Goal: Information Seeking & Learning: Learn about a topic

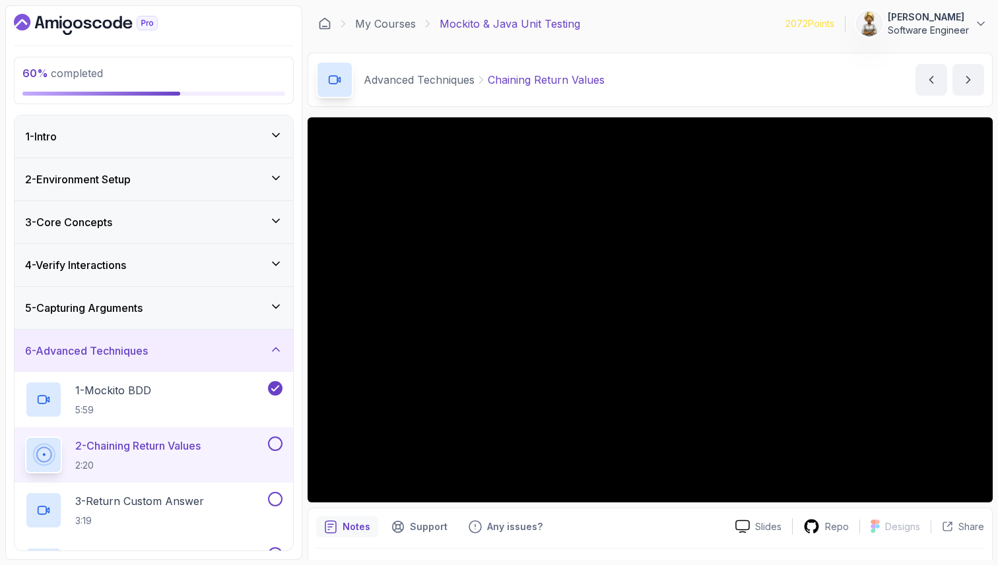
scroll to position [238, 0]
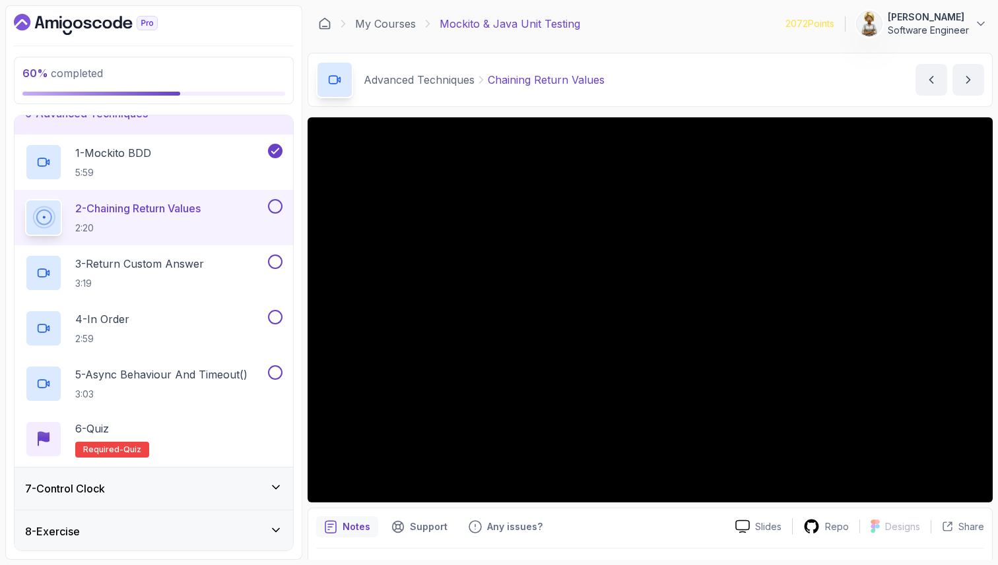
click at [183, 218] on h2 "2 - Chaining Return Values 2:20" at bounding box center [137, 218] width 125 height 34
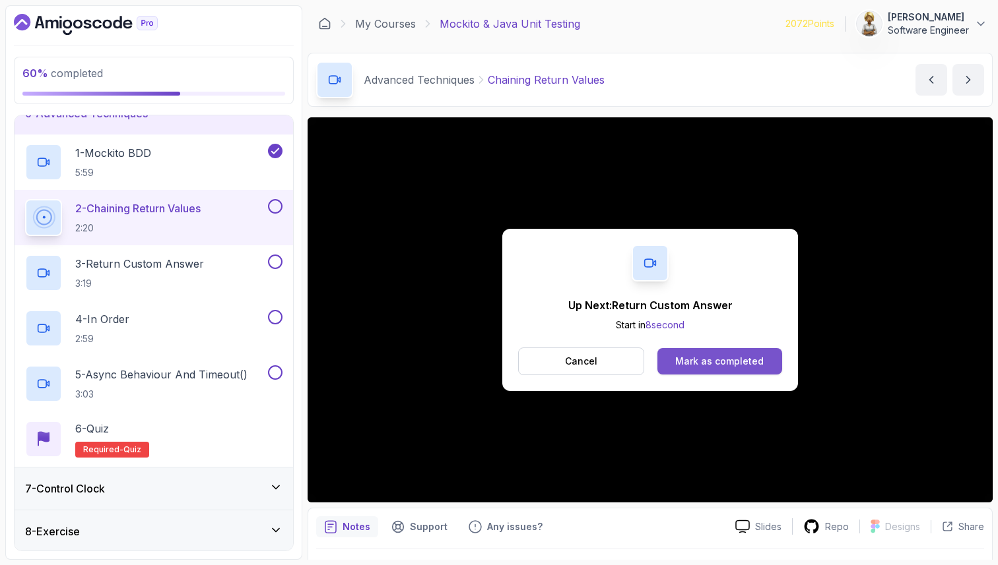
click at [724, 359] on div "Mark as completed" at bounding box center [719, 361] width 88 height 13
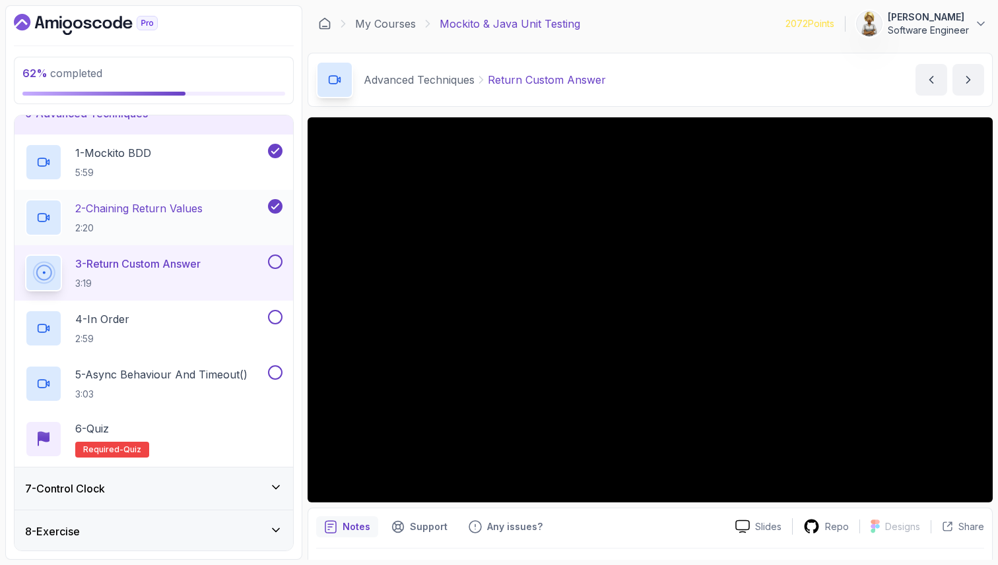
click at [145, 222] on p "2:20" at bounding box center [138, 228] width 127 height 13
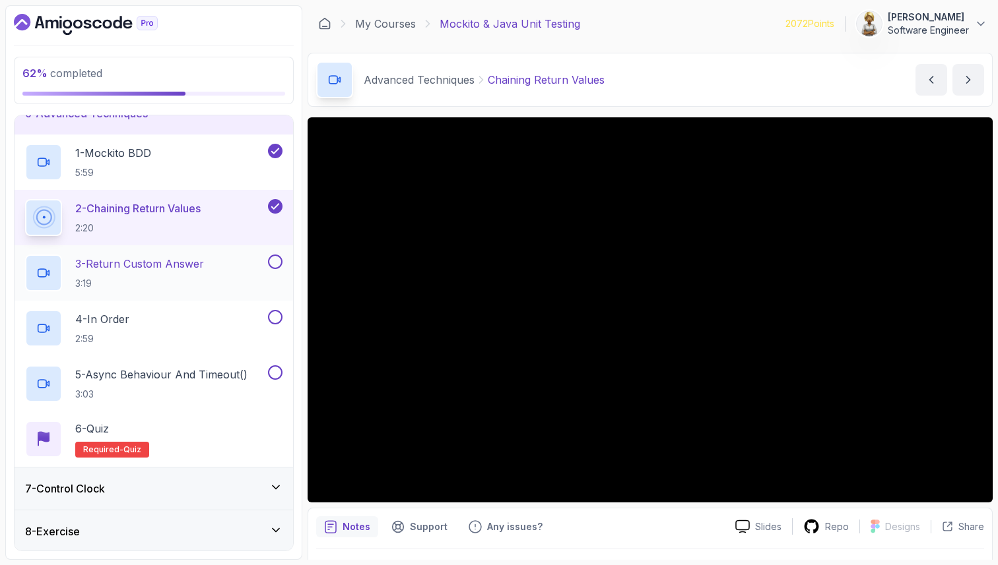
click at [238, 267] on div "3 - Return Custom Answer 3:19" at bounding box center [145, 273] width 240 height 37
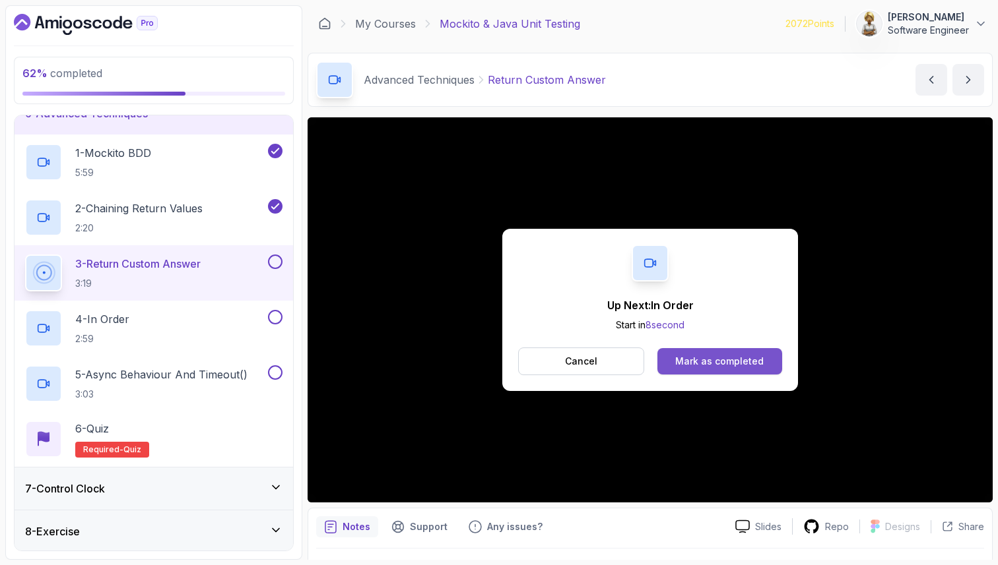
click at [718, 367] on div "Mark as completed" at bounding box center [719, 361] width 88 height 13
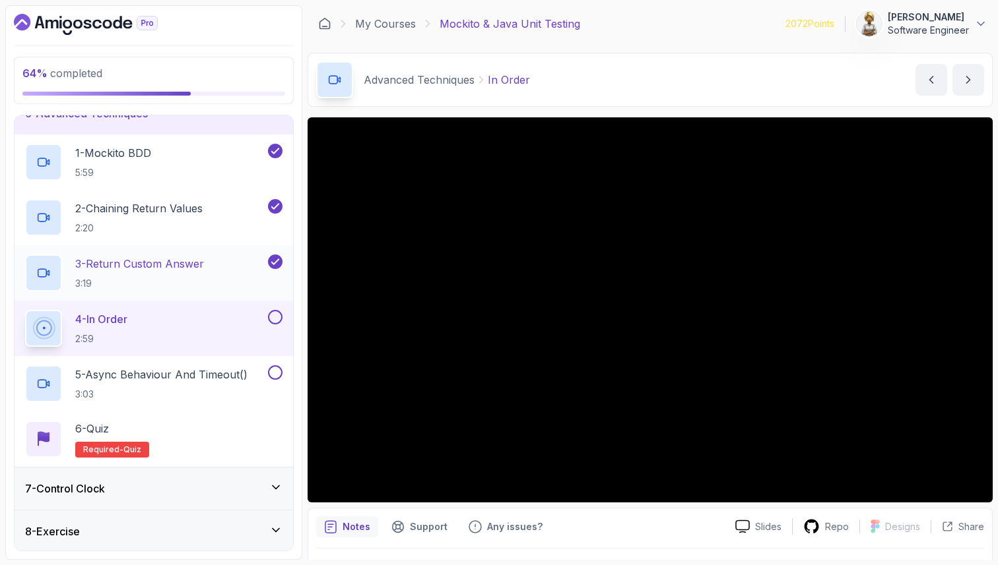
click at [202, 265] on p "3 - Return Custom Answer" at bounding box center [139, 264] width 129 height 16
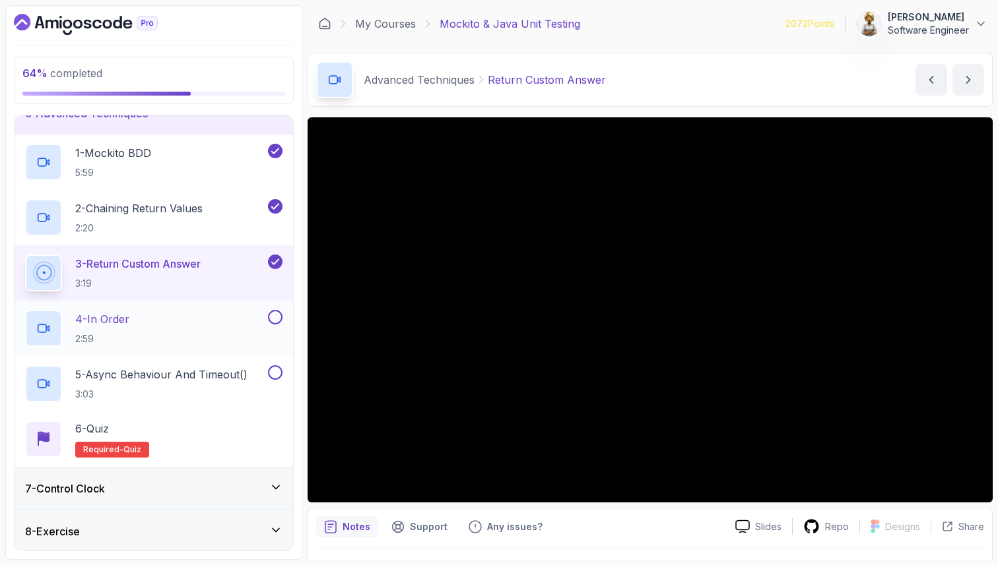
click at [177, 325] on div "4 - In Order 2:59" at bounding box center [145, 328] width 240 height 37
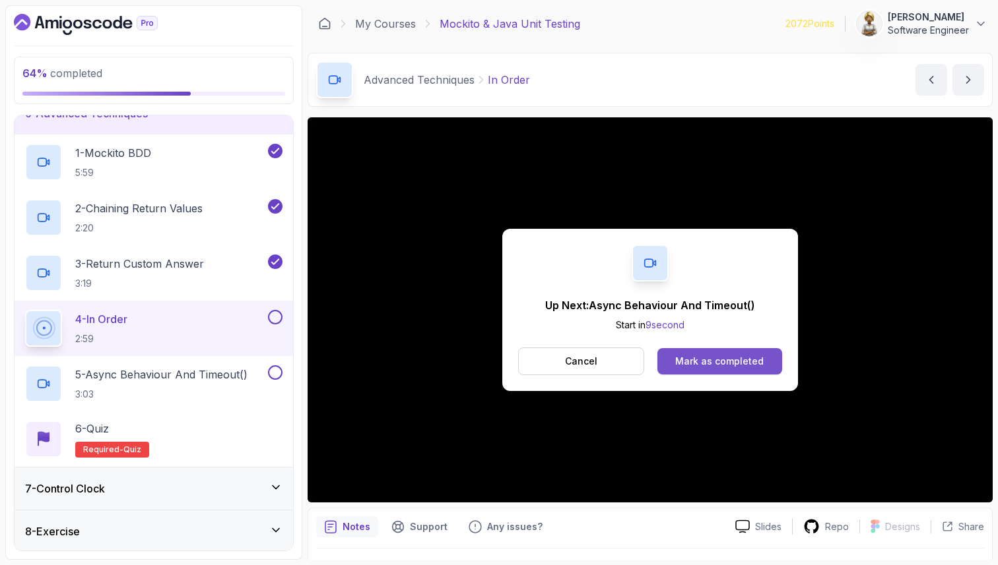
click at [691, 362] on div "Mark as completed" at bounding box center [719, 361] width 88 height 13
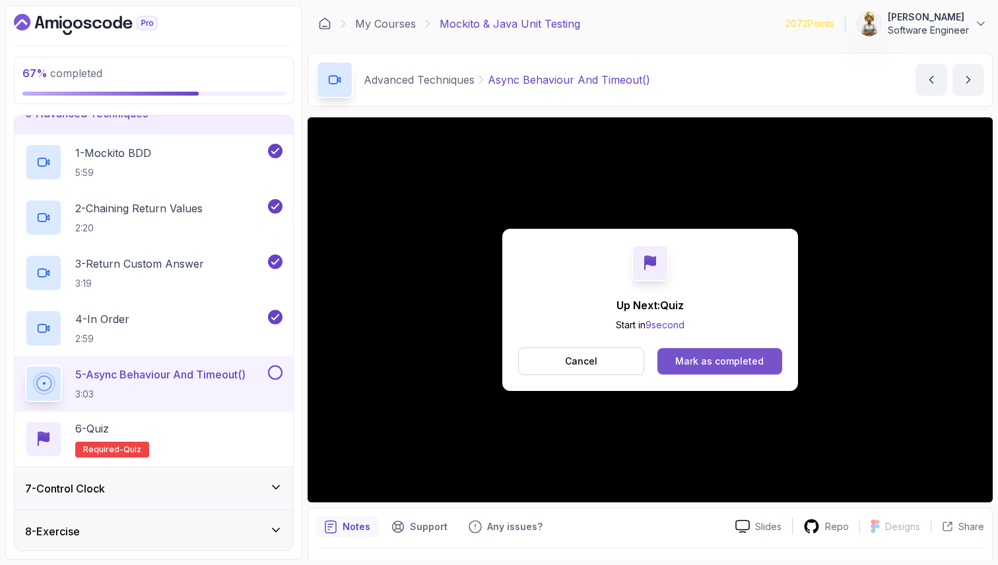
click at [693, 362] on div "Mark as completed" at bounding box center [719, 361] width 88 height 13
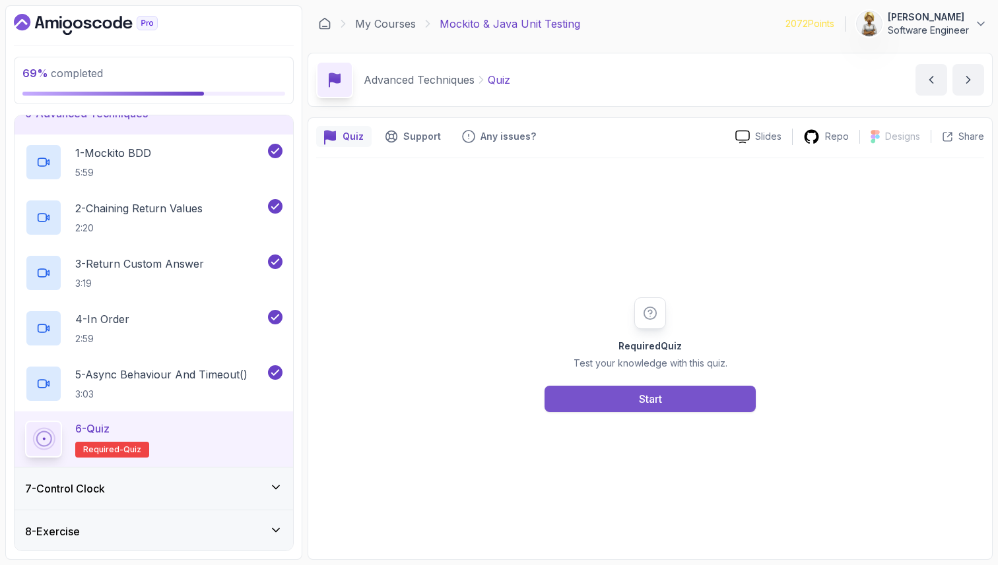
click at [663, 399] on button "Start" at bounding box center [649, 399] width 211 height 26
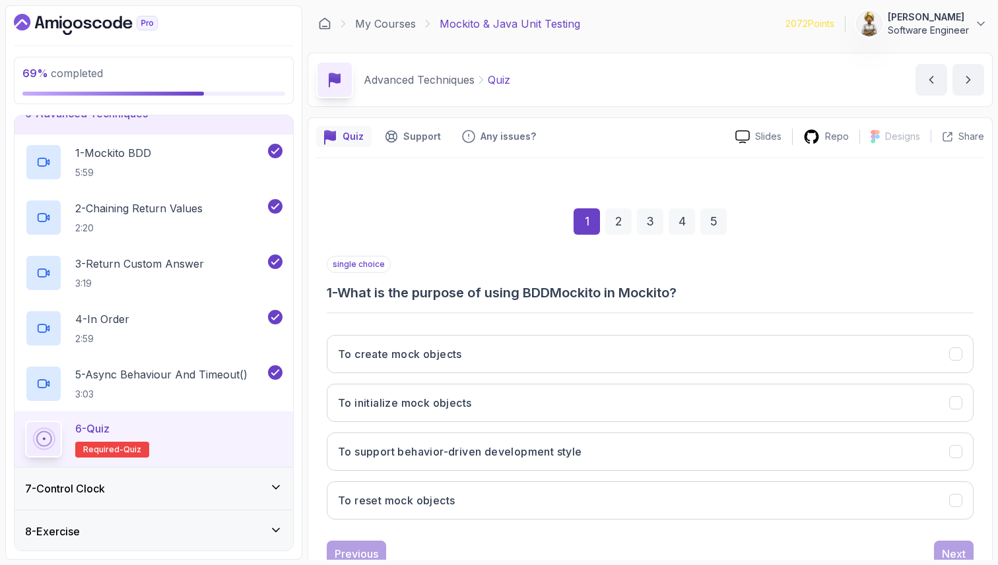
click at [511, 227] on div "1 2 3 4 5" at bounding box center [650, 221] width 647 height 69
click at [705, 245] on div "1 2 3 4 5" at bounding box center [650, 221] width 647 height 69
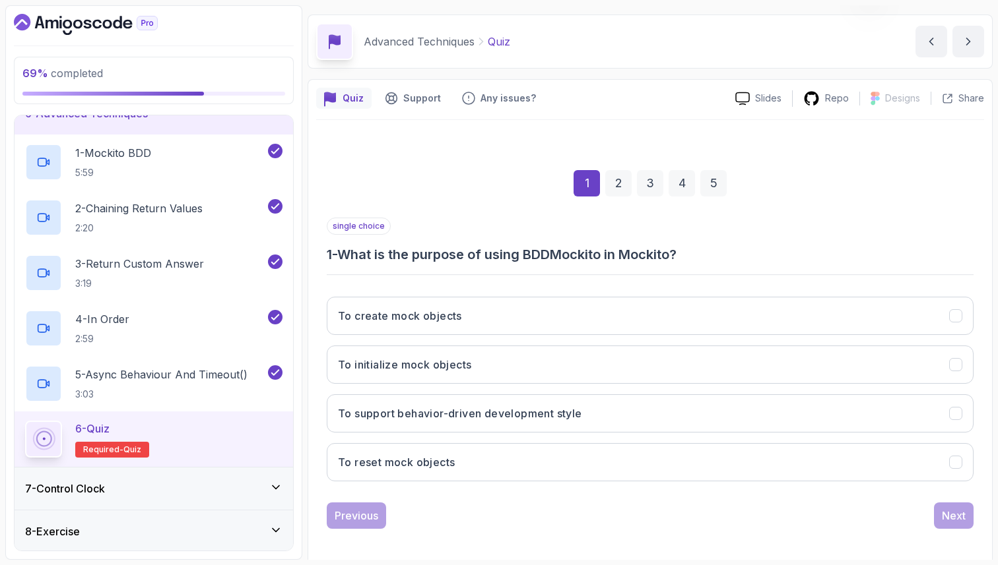
scroll to position [45, 0]
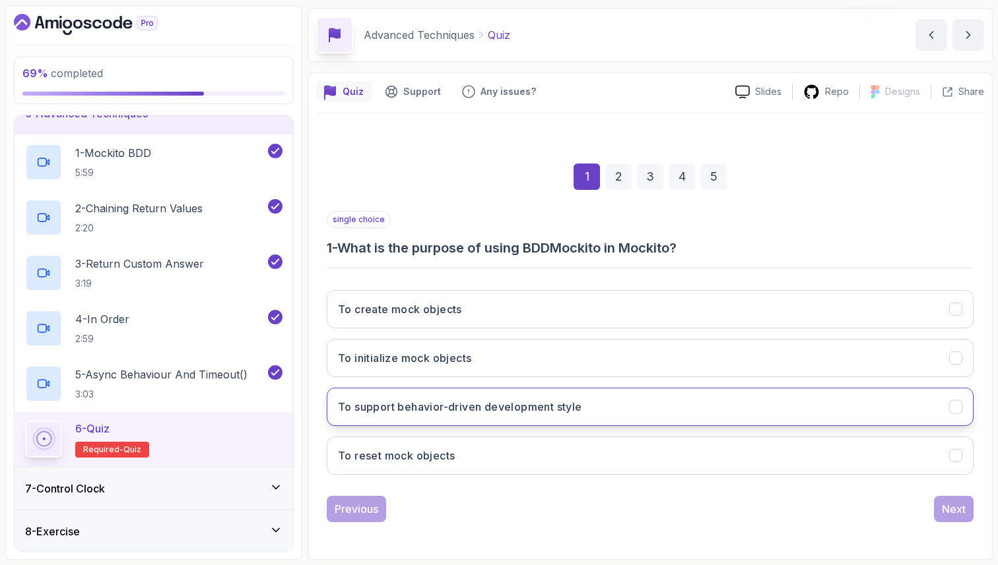
click at [537, 410] on h3 "To support behavior-driven development style" at bounding box center [460, 407] width 244 height 16
click at [944, 507] on div "Next" at bounding box center [954, 509] width 24 height 16
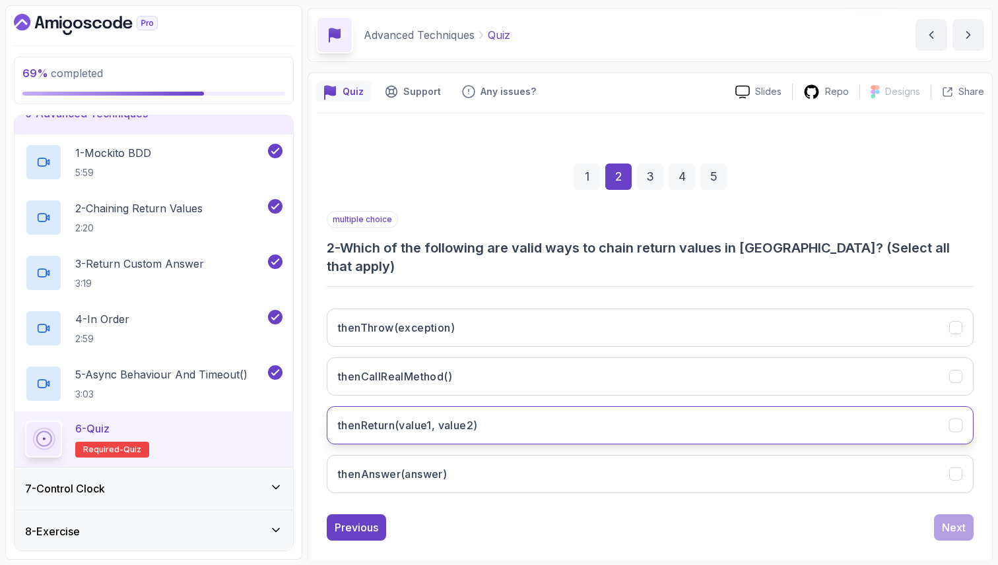
click at [893, 415] on button "thenReturn(value1, value2)" at bounding box center [650, 425] width 647 height 38
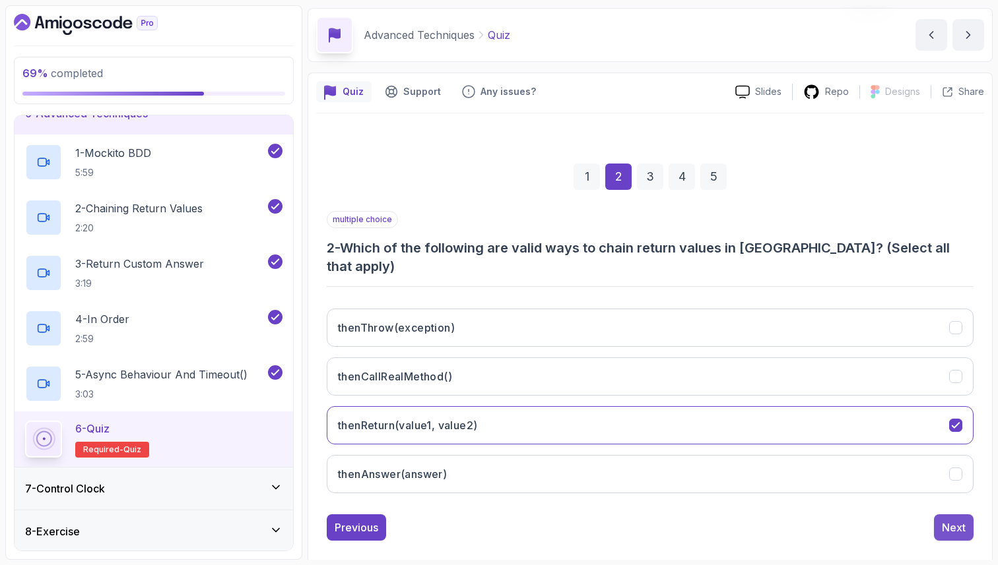
click at [942, 520] on div "Next" at bounding box center [954, 528] width 24 height 16
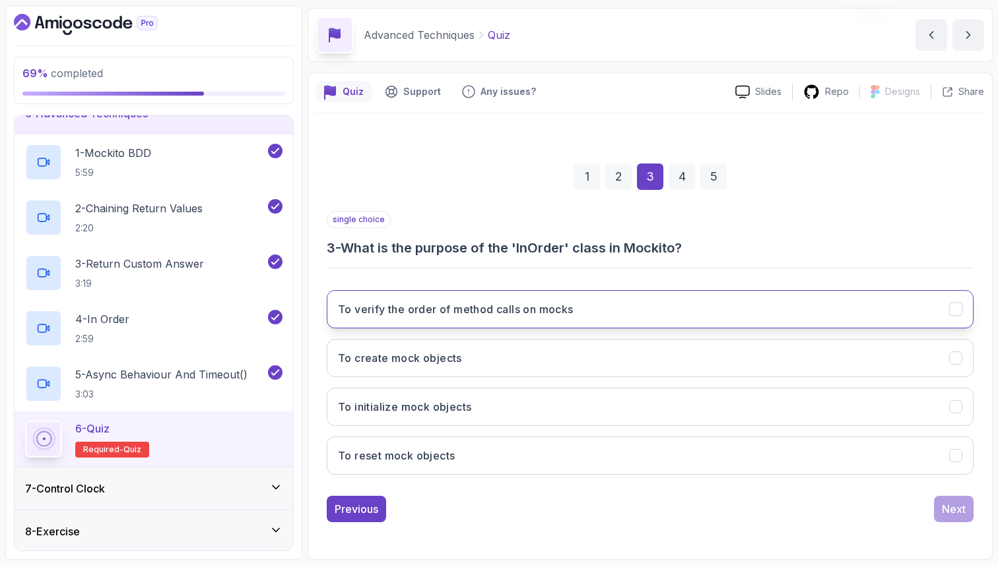
click at [870, 306] on button "To verify the order of method calls on mocks" at bounding box center [650, 309] width 647 height 38
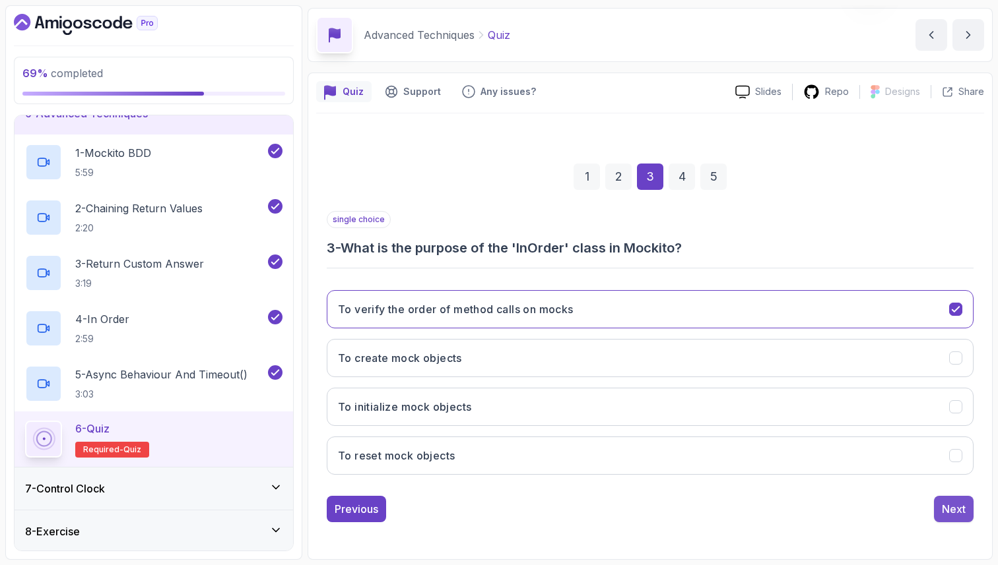
click at [950, 516] on div "Next" at bounding box center [954, 509] width 24 height 16
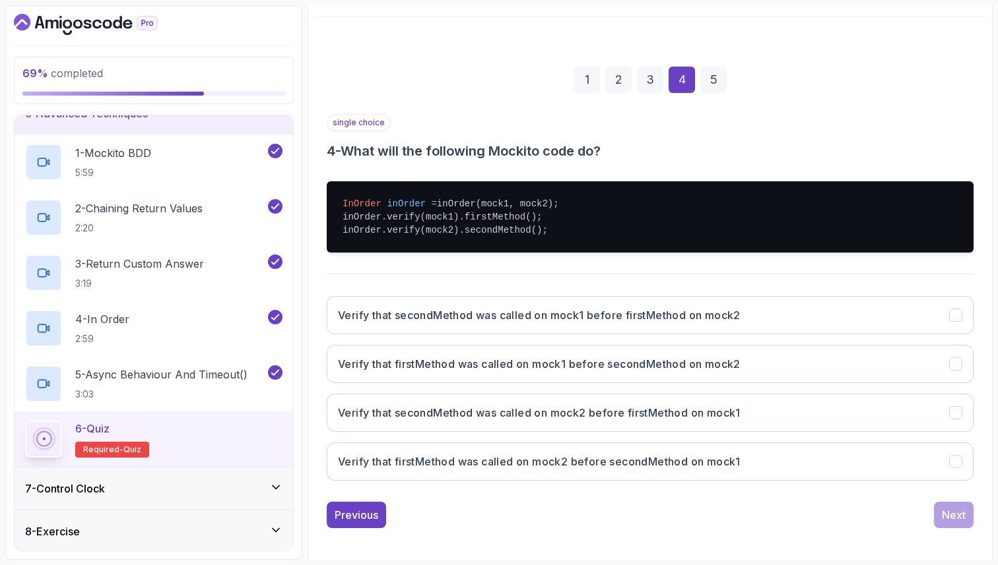
scroll to position [148, 0]
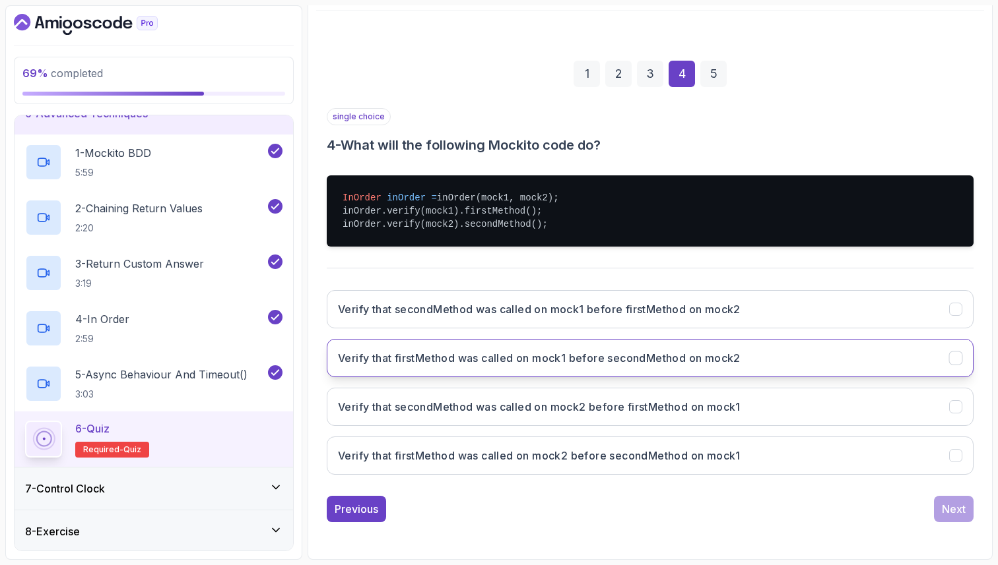
click at [610, 363] on h3 "Verify that firstMethod was called on mock1 before secondMethod on mock2" at bounding box center [539, 358] width 402 height 16
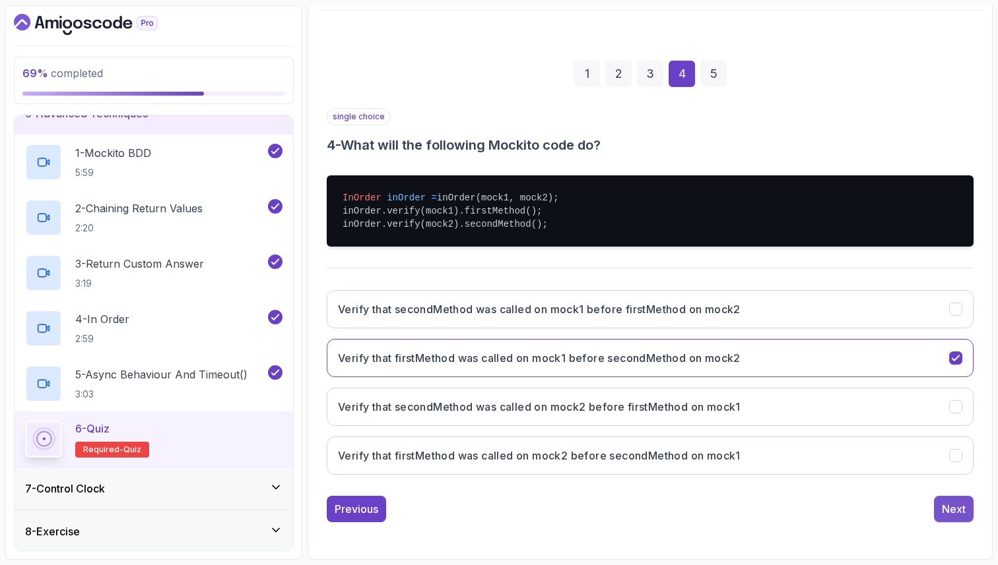
click at [938, 505] on button "Next" at bounding box center [954, 509] width 40 height 26
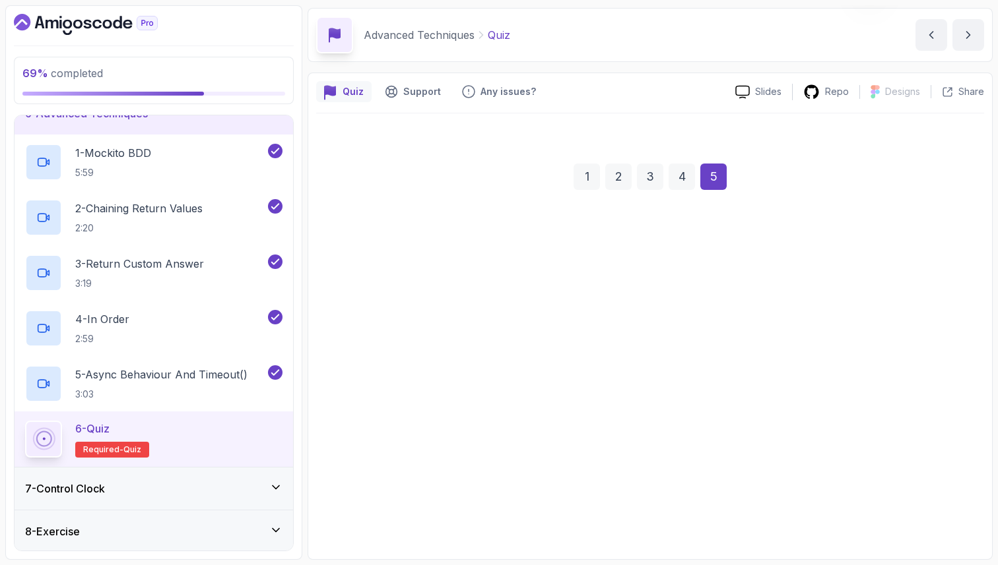
scroll to position [45, 0]
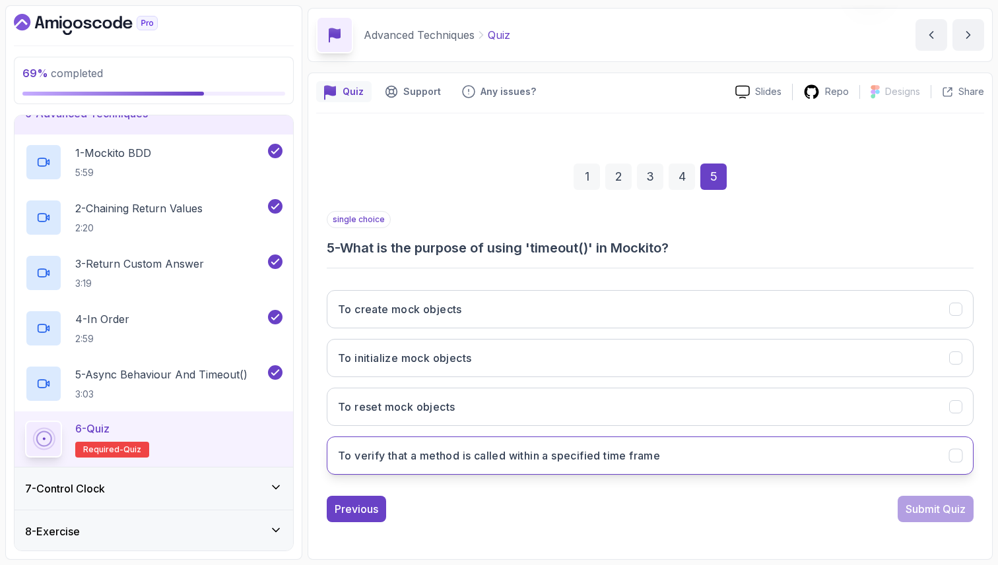
click at [878, 453] on button "To verify that a method is called within a specified time frame" at bounding box center [650, 456] width 647 height 38
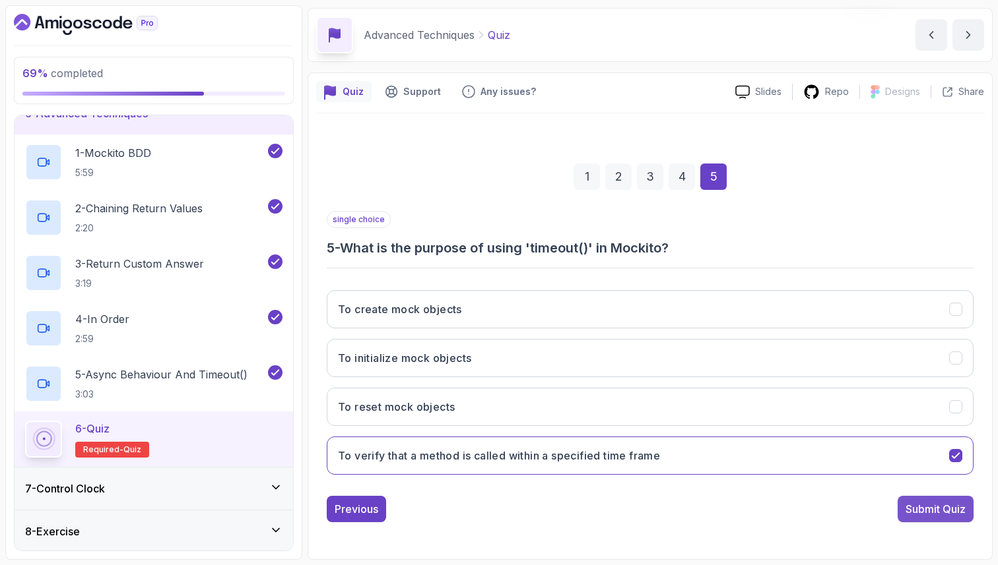
click at [965, 503] on div "Submit Quiz" at bounding box center [935, 509] width 60 height 16
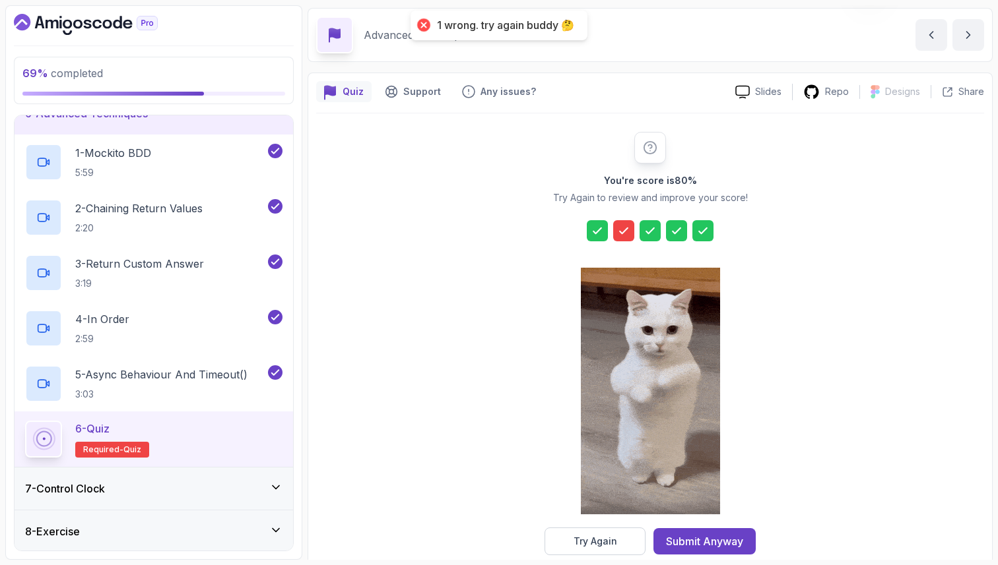
click at [626, 238] on div at bounding box center [623, 230] width 21 height 21
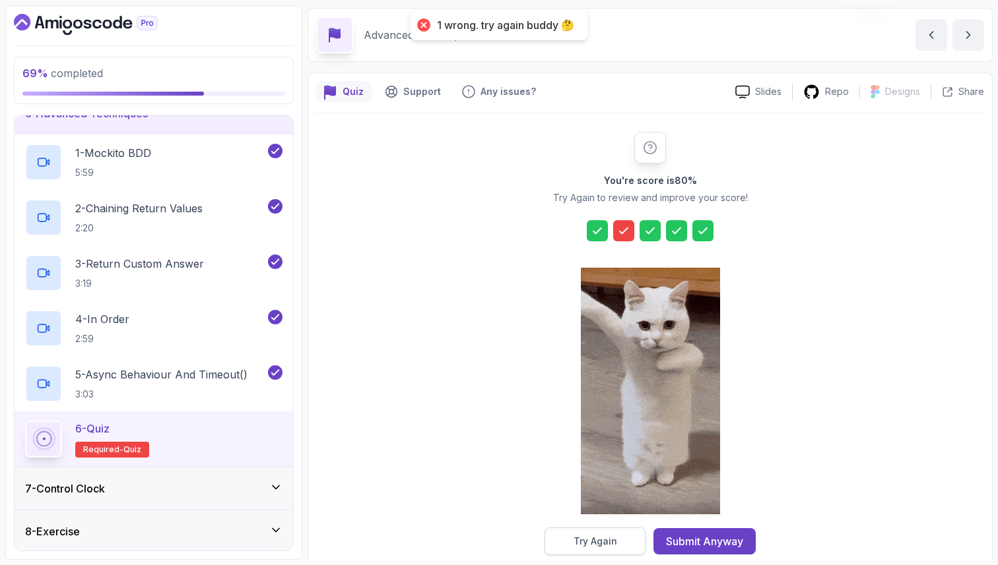
click at [590, 543] on div "Try Again" at bounding box center [595, 541] width 44 height 13
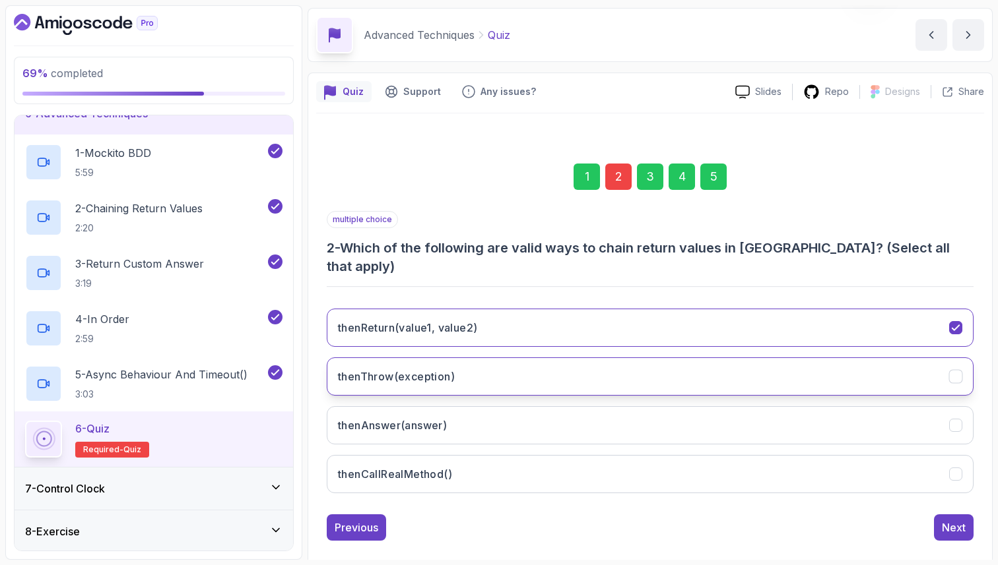
click at [426, 367] on button "thenThrow(exception)" at bounding box center [650, 377] width 647 height 38
click at [713, 173] on div "5" at bounding box center [713, 177] width 26 height 26
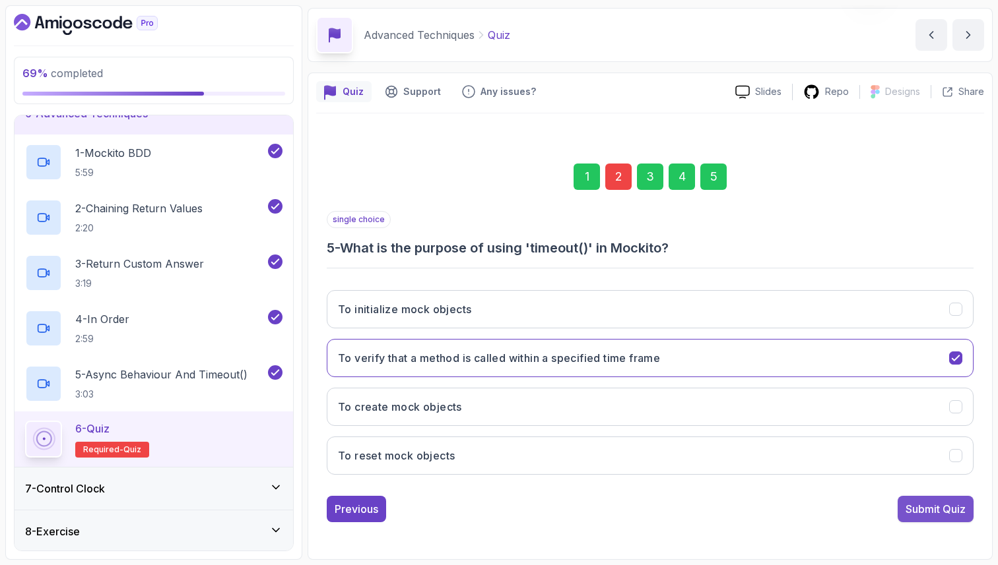
click at [960, 517] on div "Submit Quiz" at bounding box center [935, 509] width 60 height 16
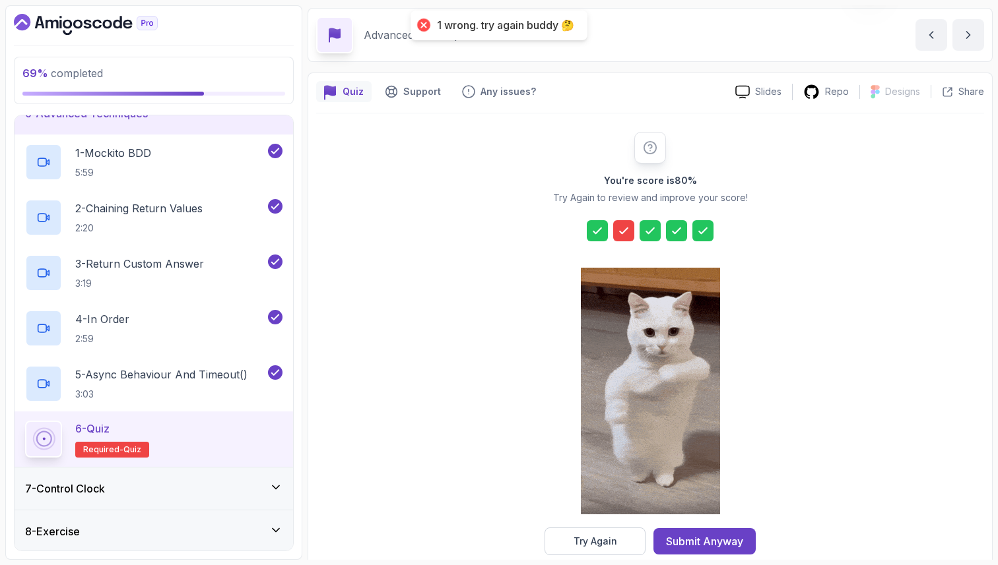
click at [627, 229] on icon at bounding box center [623, 230] width 13 height 13
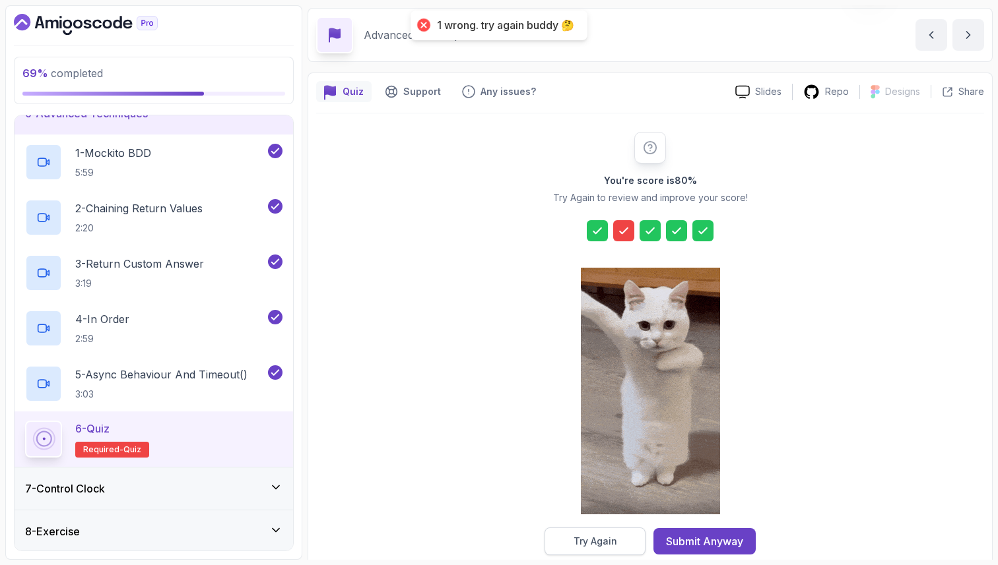
click at [606, 545] on div "Try Again" at bounding box center [595, 541] width 44 height 13
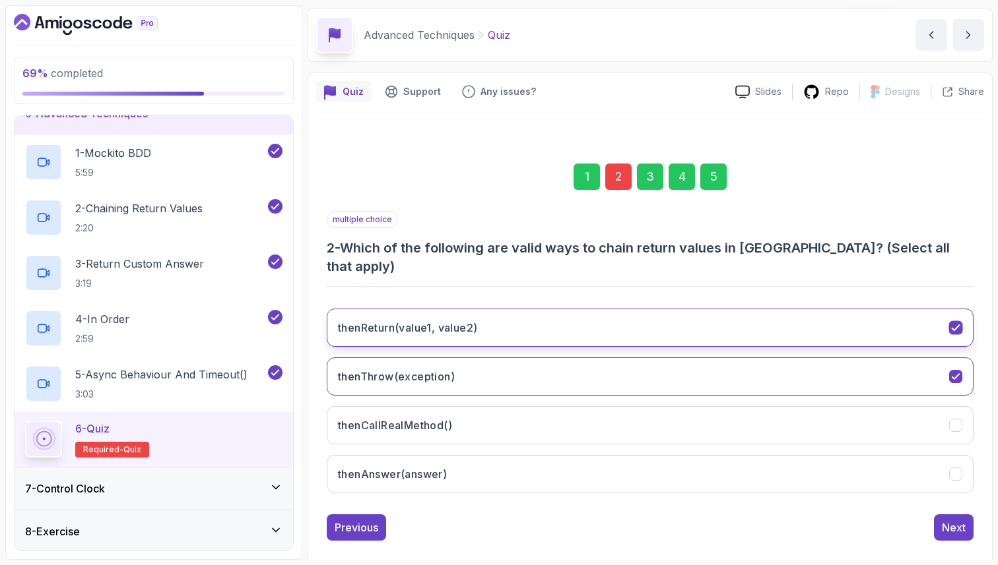
click at [496, 311] on button "thenReturn(value1, value2)" at bounding box center [650, 328] width 647 height 38
click at [496, 312] on button "thenReturn(value1, value2)" at bounding box center [650, 328] width 647 height 38
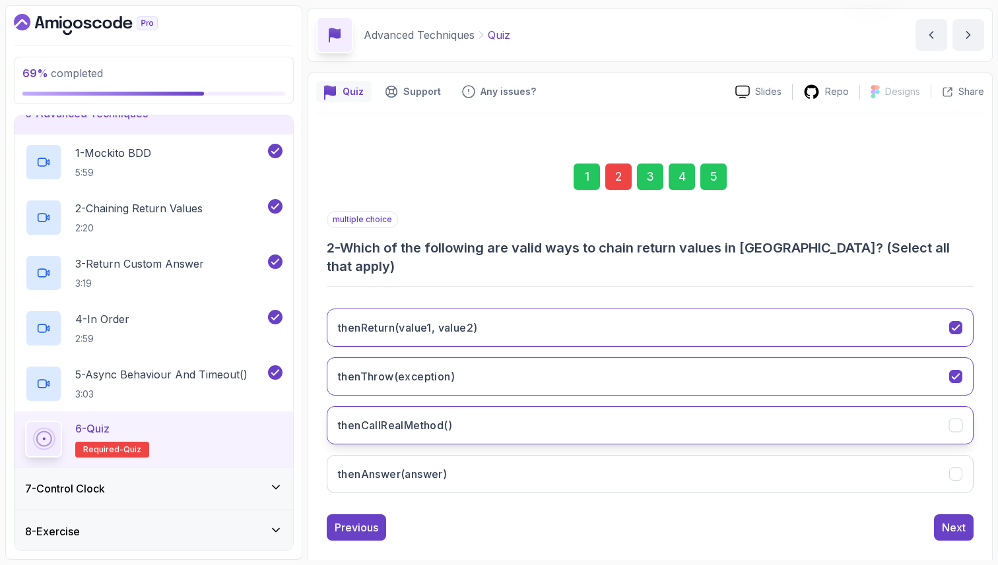
click at [435, 418] on h3 "thenCallRealMethod()" at bounding box center [395, 426] width 114 height 16
click at [958, 520] on div "Next" at bounding box center [954, 528] width 24 height 16
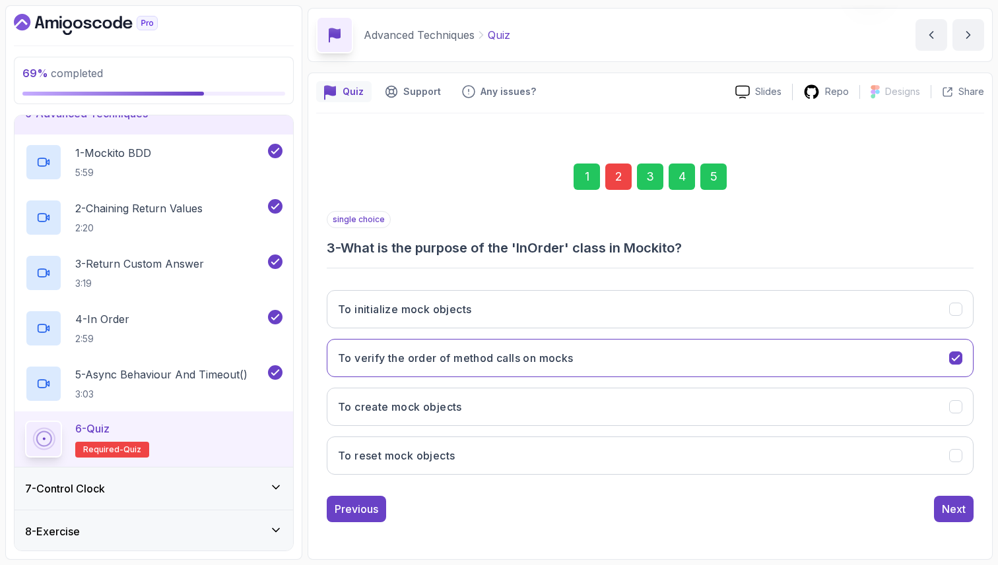
click at [716, 187] on div "5" at bounding box center [713, 177] width 26 height 26
click at [929, 515] on div "Submit Quiz" at bounding box center [935, 509] width 60 height 16
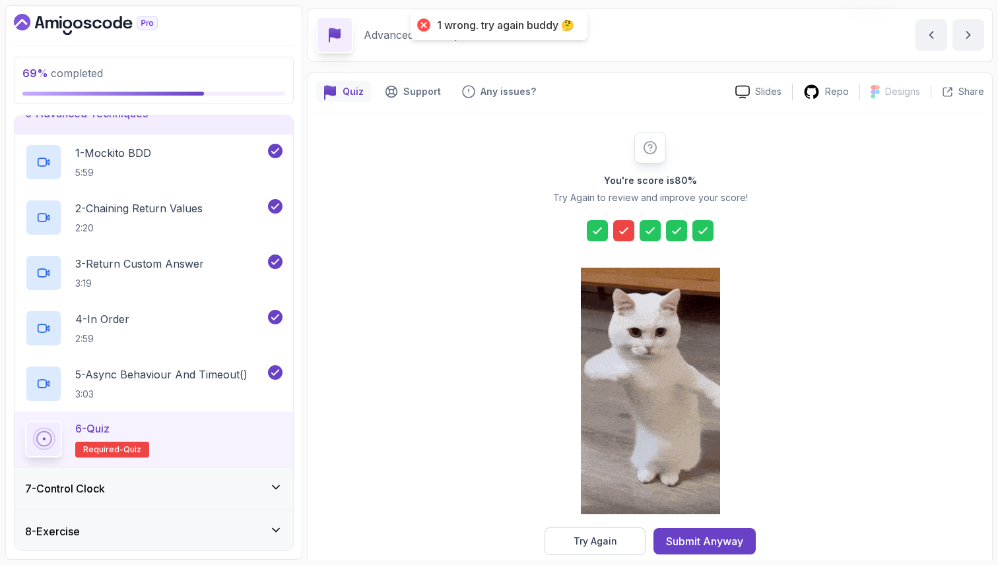
click at [620, 236] on icon at bounding box center [623, 230] width 13 height 13
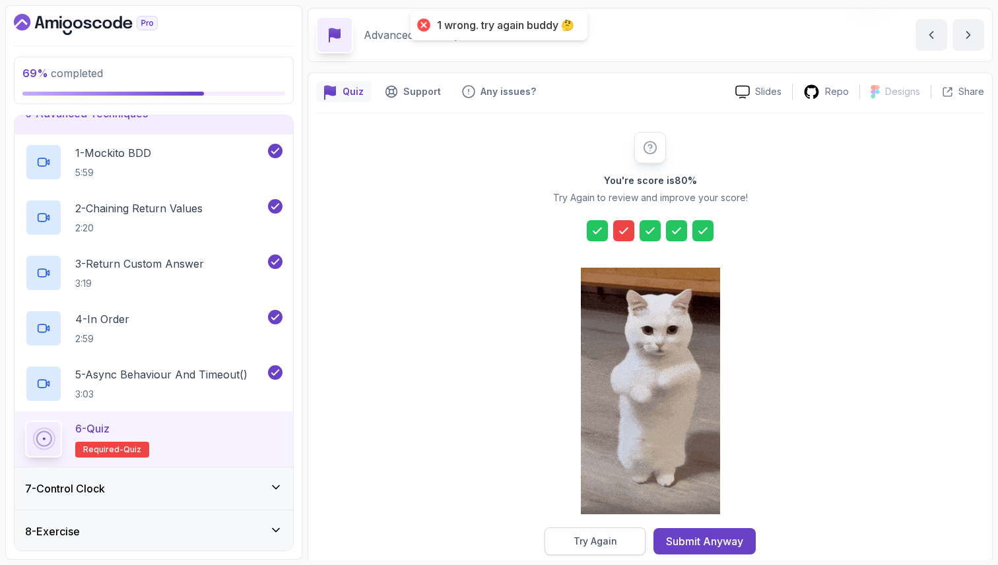
click at [587, 550] on button "Try Again" at bounding box center [594, 542] width 101 height 28
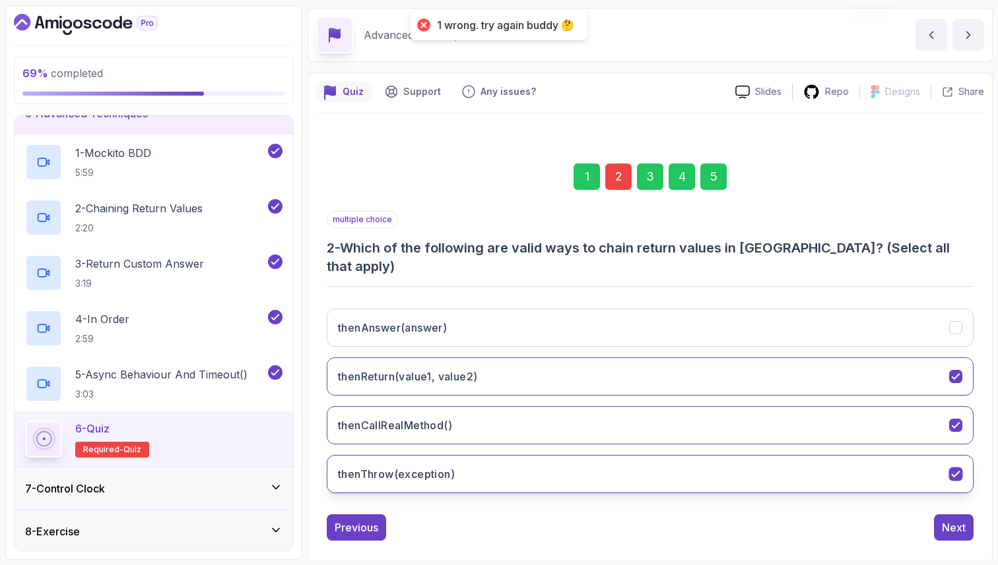
click at [539, 455] on button "thenThrow(exception)" at bounding box center [650, 474] width 647 height 38
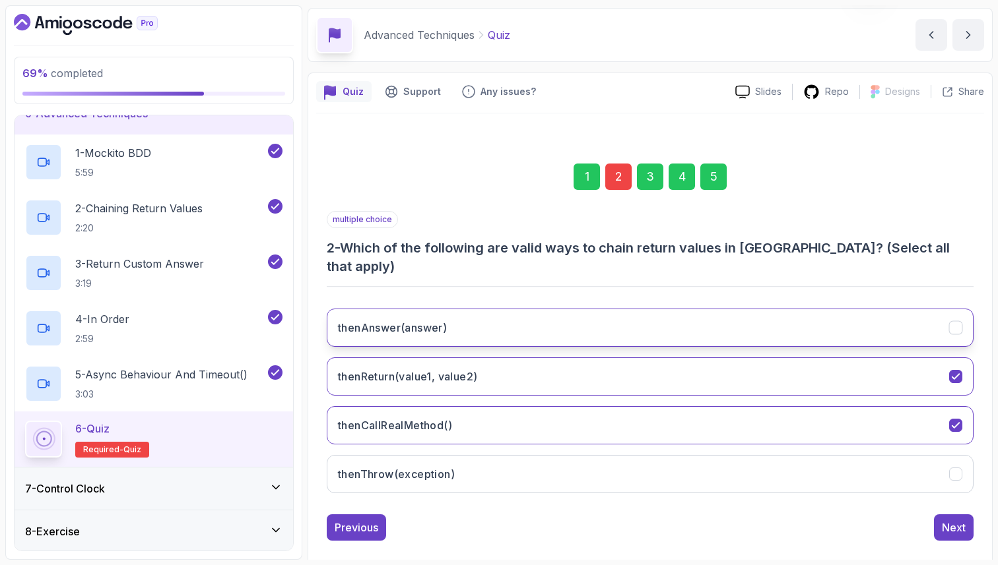
click at [586, 309] on button "thenAnswer(answer)" at bounding box center [650, 328] width 647 height 38
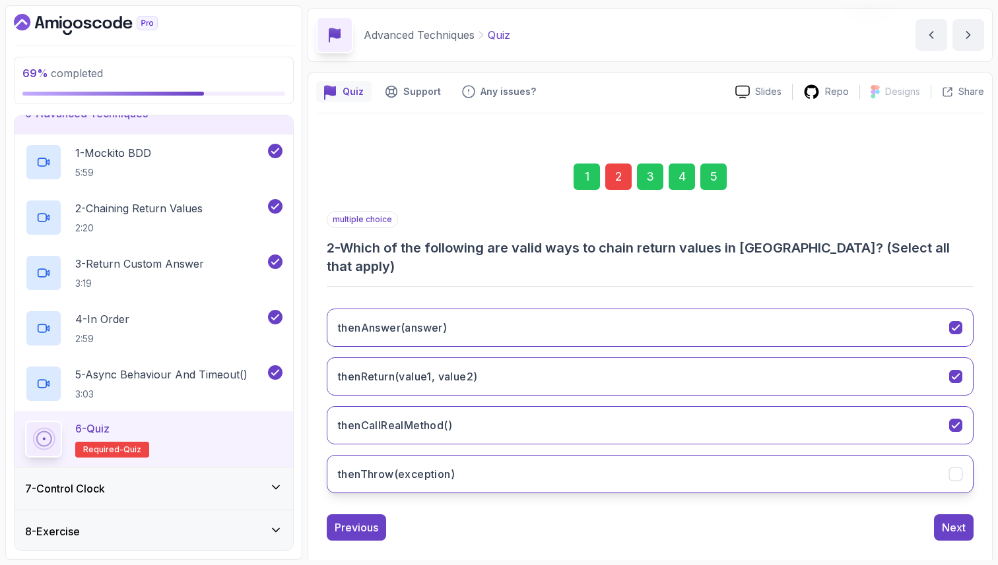
click at [590, 455] on button "thenThrow(exception)" at bounding box center [650, 474] width 647 height 38
click at [717, 176] on div "5" at bounding box center [713, 177] width 26 height 26
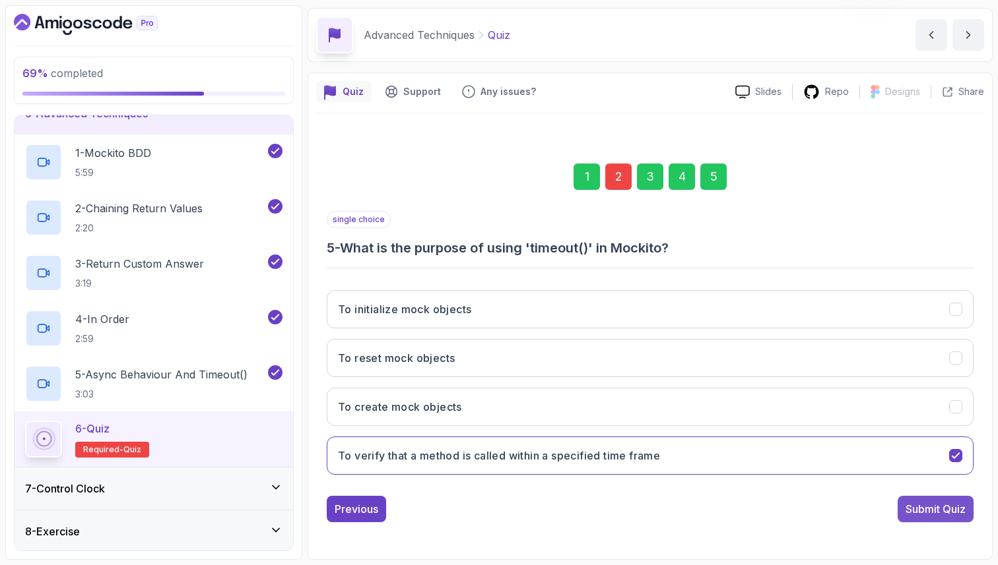
click at [930, 510] on div "Submit Quiz" at bounding box center [935, 509] width 60 height 16
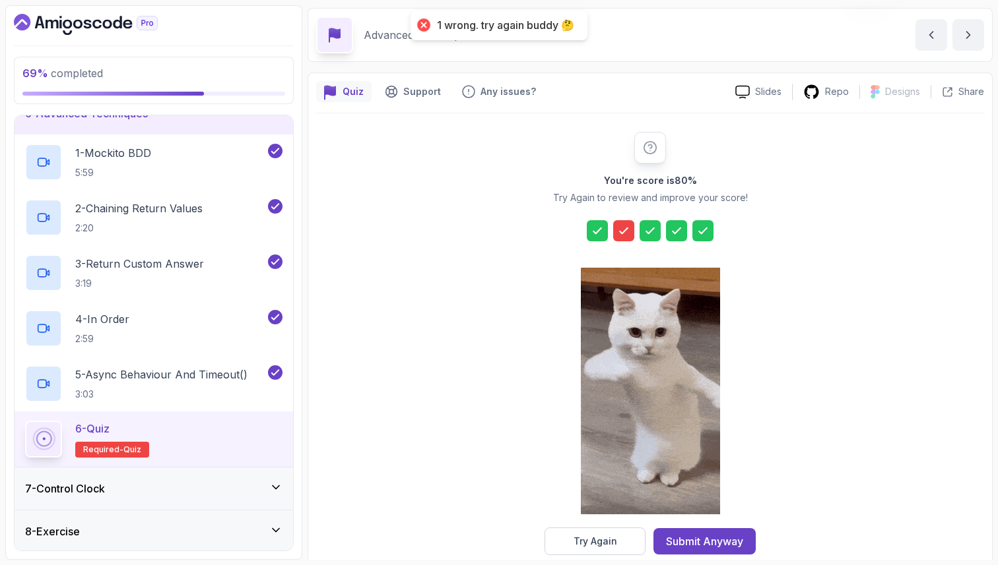
click at [620, 227] on icon at bounding box center [623, 230] width 13 height 13
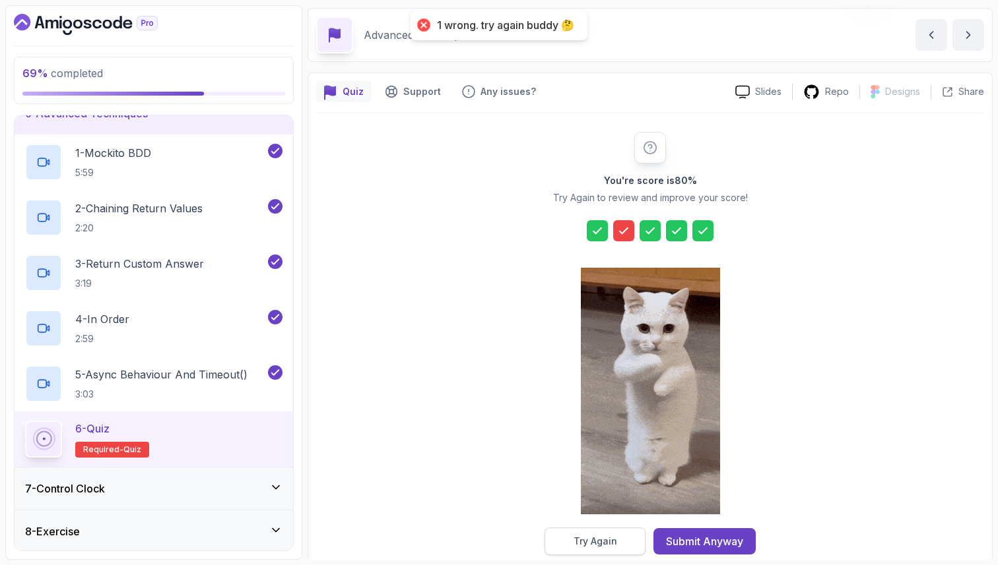
click at [627, 544] on button "Try Again" at bounding box center [594, 542] width 101 height 28
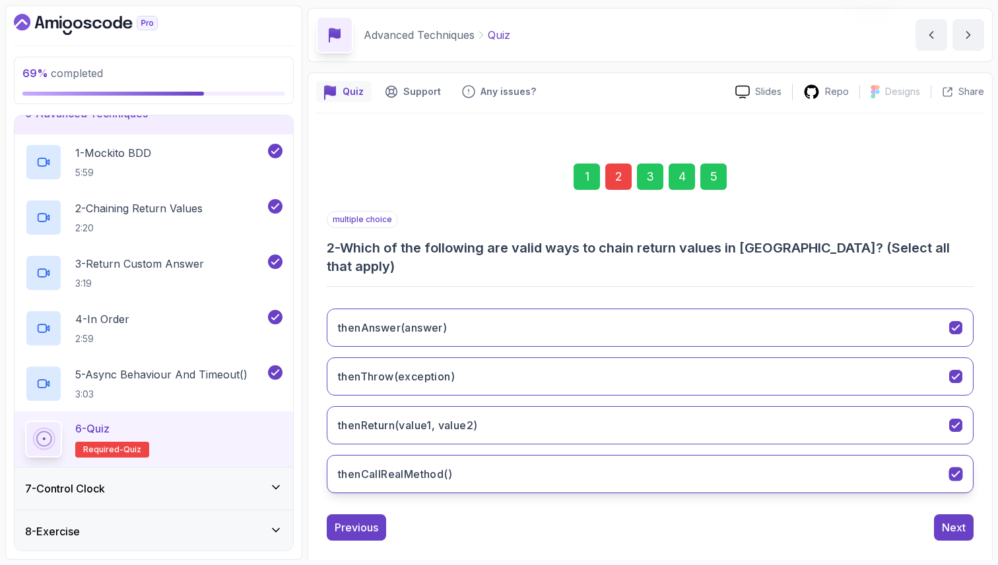
click at [580, 455] on button "thenCallRealMethod()" at bounding box center [650, 474] width 647 height 38
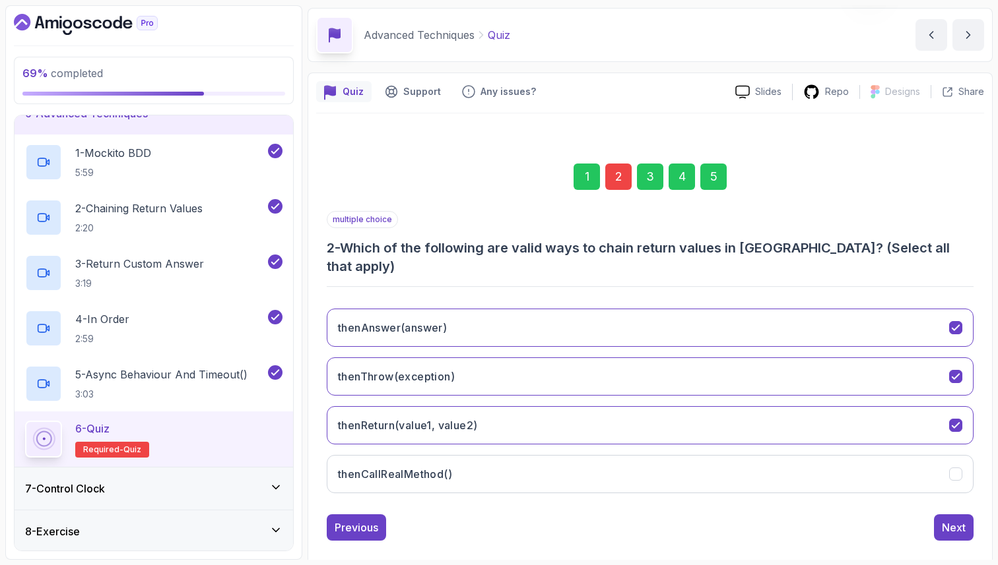
click at [717, 179] on div "5" at bounding box center [713, 177] width 26 height 26
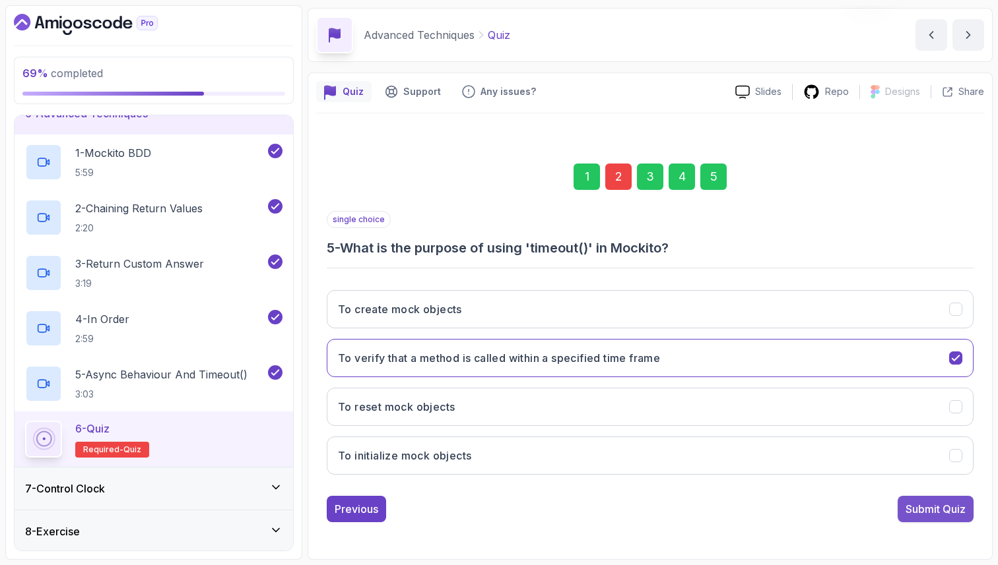
click at [928, 514] on div "Submit Quiz" at bounding box center [935, 509] width 60 height 16
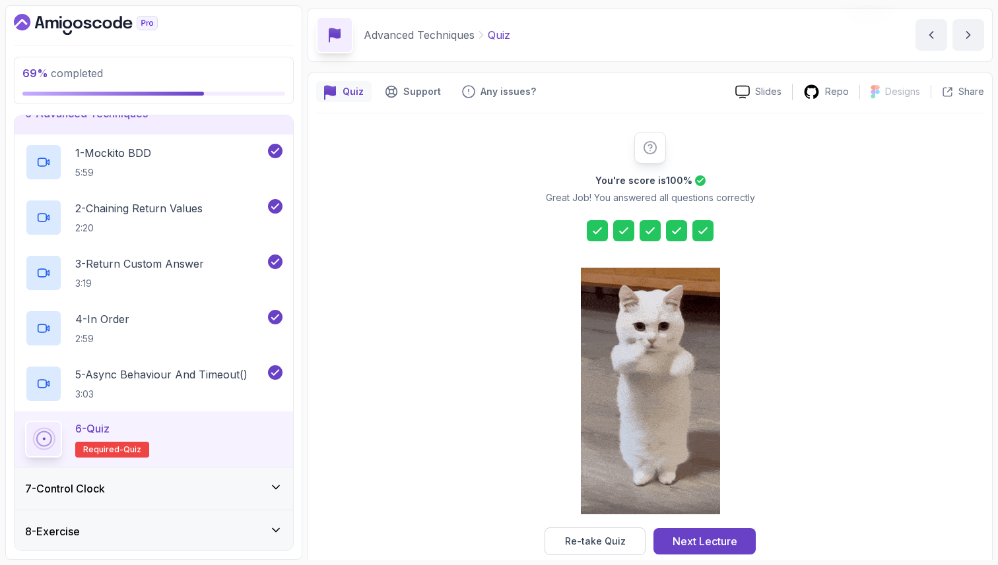
click at [630, 228] on div at bounding box center [623, 230] width 21 height 21
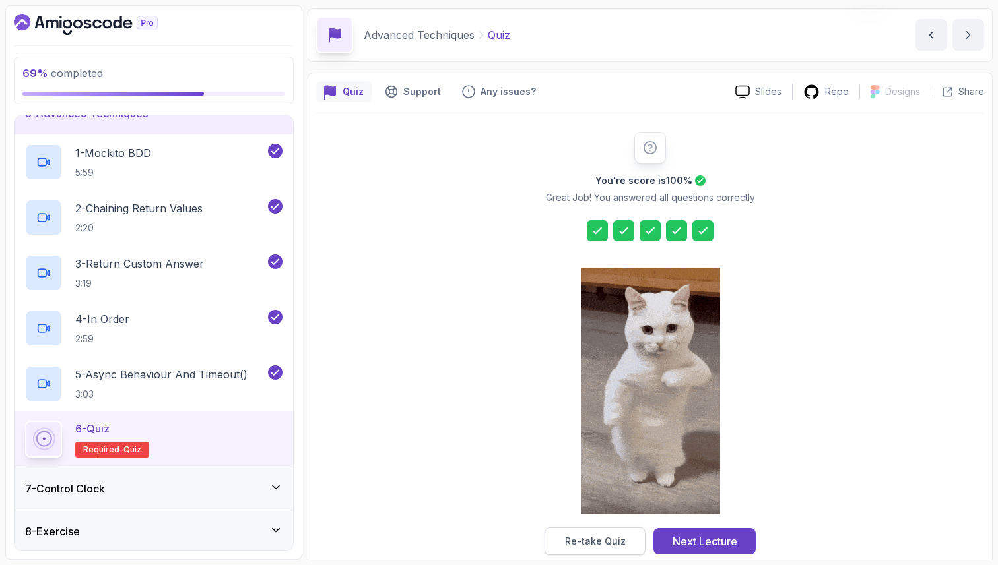
click at [582, 540] on div "Re-take Quiz" at bounding box center [595, 541] width 61 height 13
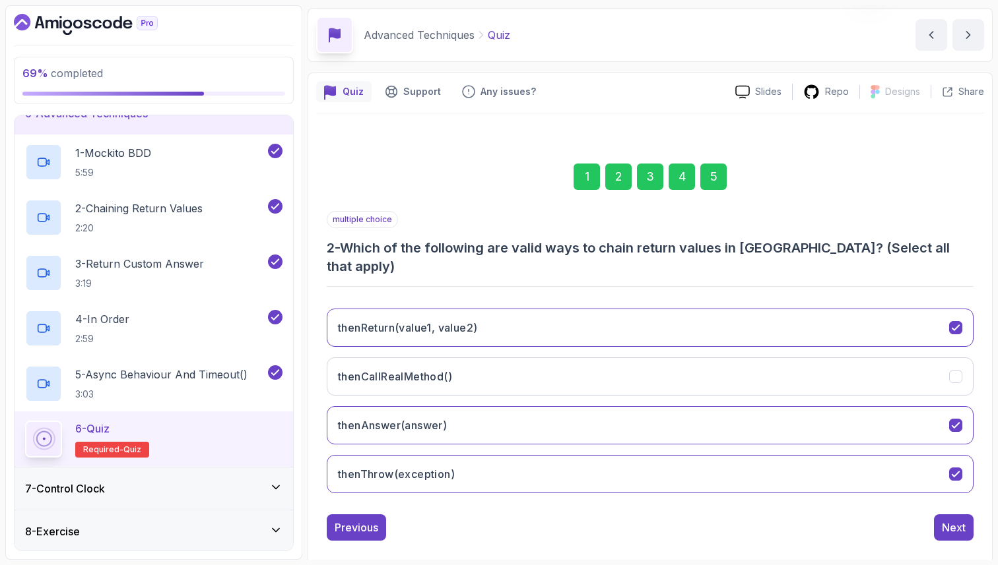
click at [701, 178] on div "5" at bounding box center [713, 177] width 26 height 26
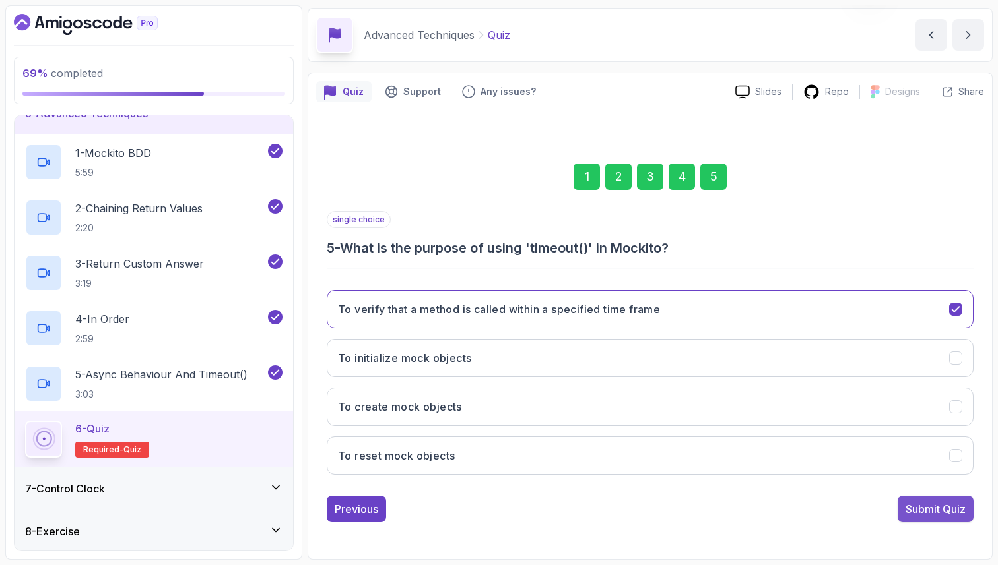
click at [920, 511] on div "Submit Quiz" at bounding box center [935, 509] width 60 height 16
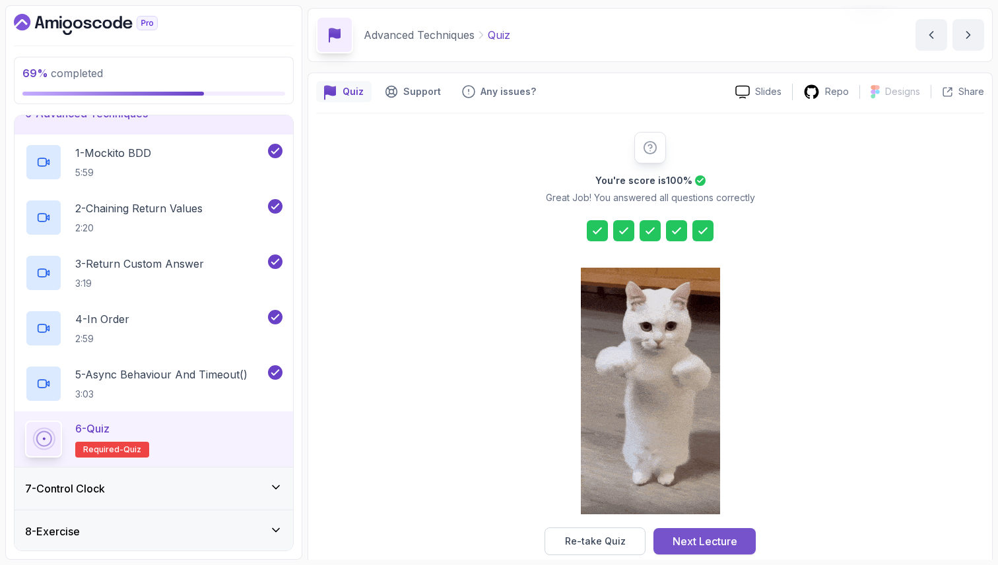
click at [691, 549] on div "Next Lecture" at bounding box center [704, 542] width 65 height 16
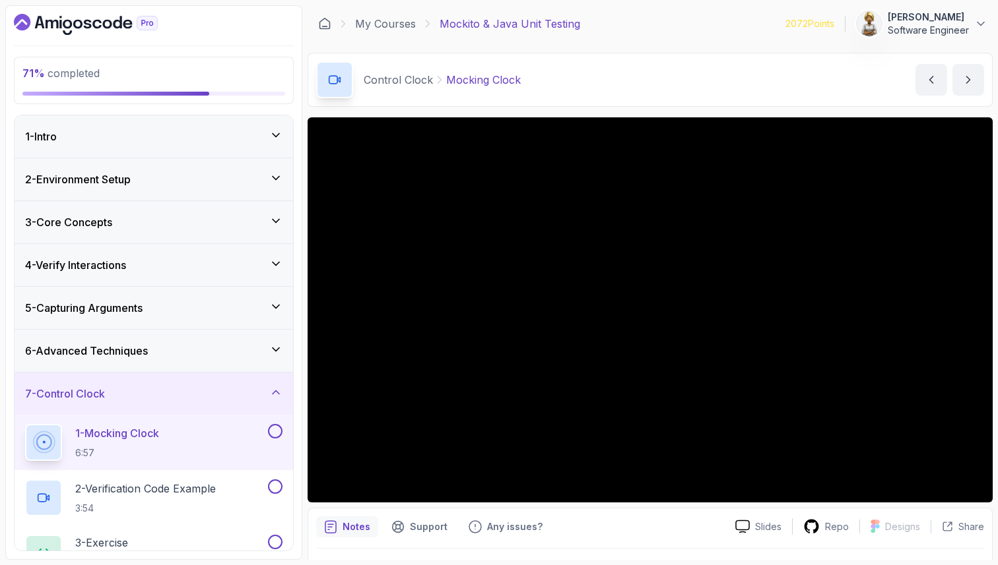
click at [171, 437] on div "1 - Mocking Clock 6:57" at bounding box center [145, 442] width 240 height 37
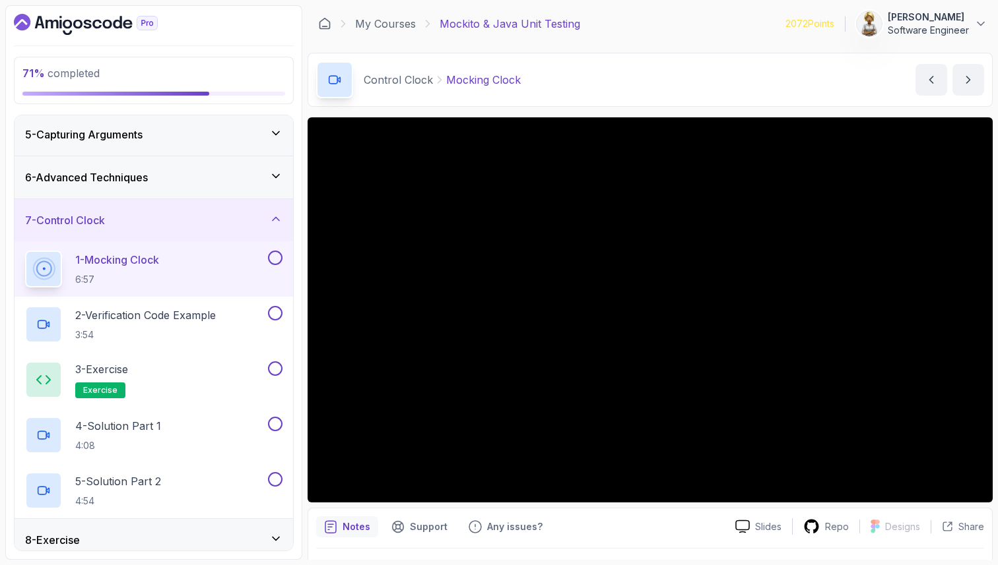
scroll to position [147, 0]
